Goal: Contribute content: Add original content to the website for others to see

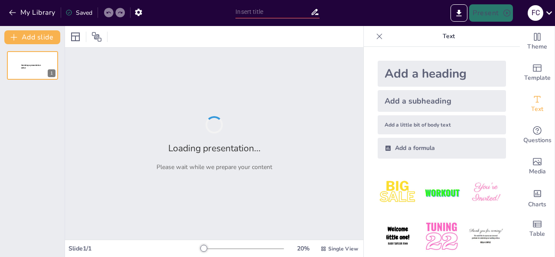
type input "New Sendsteps"
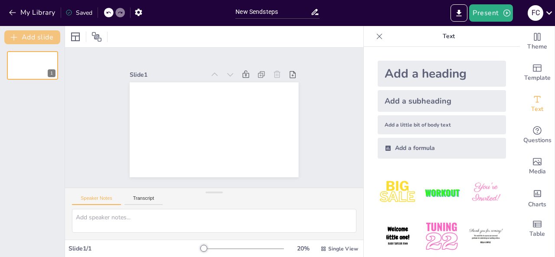
click at [46, 40] on button "Add slide" at bounding box center [32, 37] width 56 height 14
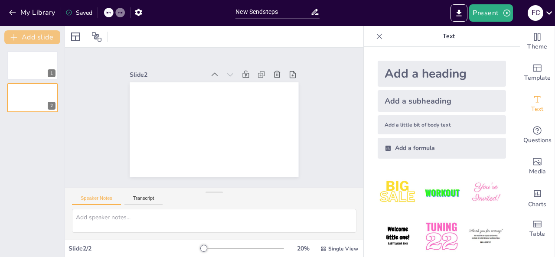
click at [46, 40] on button "Add slide" at bounding box center [32, 37] width 56 height 14
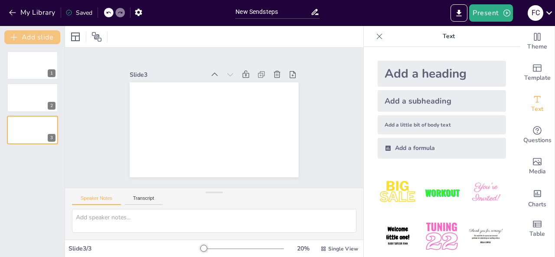
click at [46, 40] on button "Add slide" at bounding box center [32, 37] width 56 height 14
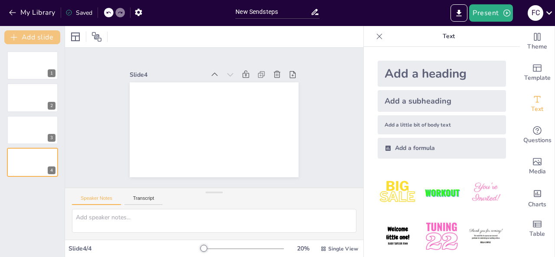
click at [46, 40] on button "Add slide" at bounding box center [32, 37] width 56 height 14
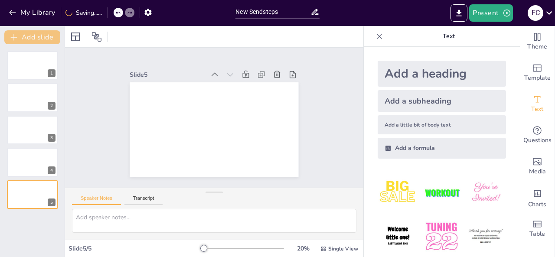
click at [46, 40] on button "Add slide" at bounding box center [32, 37] width 56 height 14
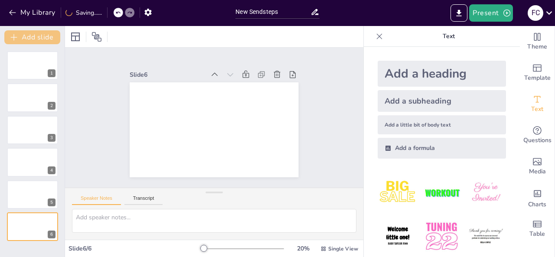
click at [46, 40] on button "Add slide" at bounding box center [32, 37] width 56 height 14
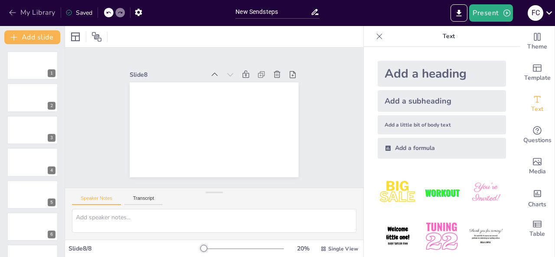
click at [10, 7] on button "My Library" at bounding box center [33, 13] width 52 height 14
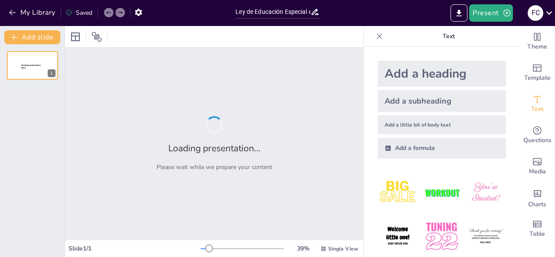
type input "Ley de Educación Especial e Inclusiva en [GEOGRAPHIC_DATA]"
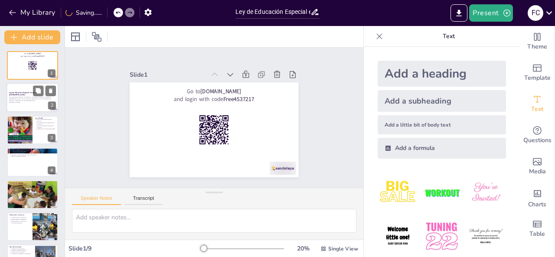
click at [26, 93] on strong "Ley de Educación Especial e Inclusiva en [GEOGRAPHIC_DATA]" at bounding box center [24, 94] width 31 height 5
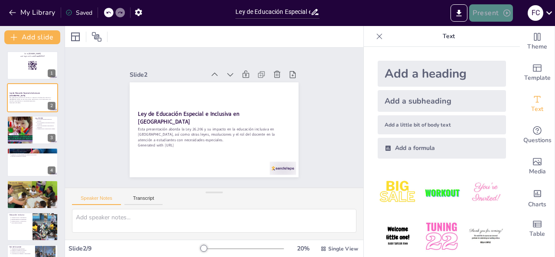
click at [508, 13] on icon "button" at bounding box center [507, 13] width 9 height 9
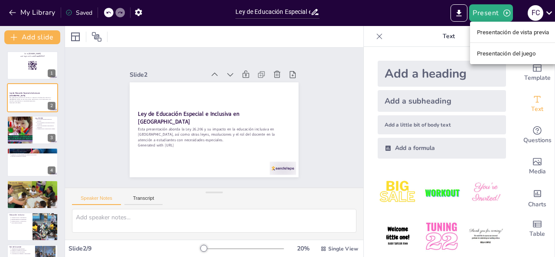
click at [501, 30] on font "Presentación de vista previa" at bounding box center [513, 32] width 72 height 7
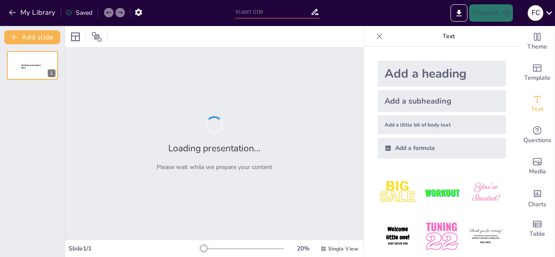
type input "Ley de Educación Especial e Inclusiva en [GEOGRAPHIC_DATA]"
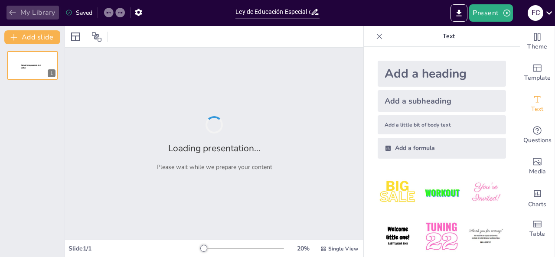
click at [11, 11] on icon "button" at bounding box center [12, 13] width 7 height 6
